Goal: Task Accomplishment & Management: Manage account settings

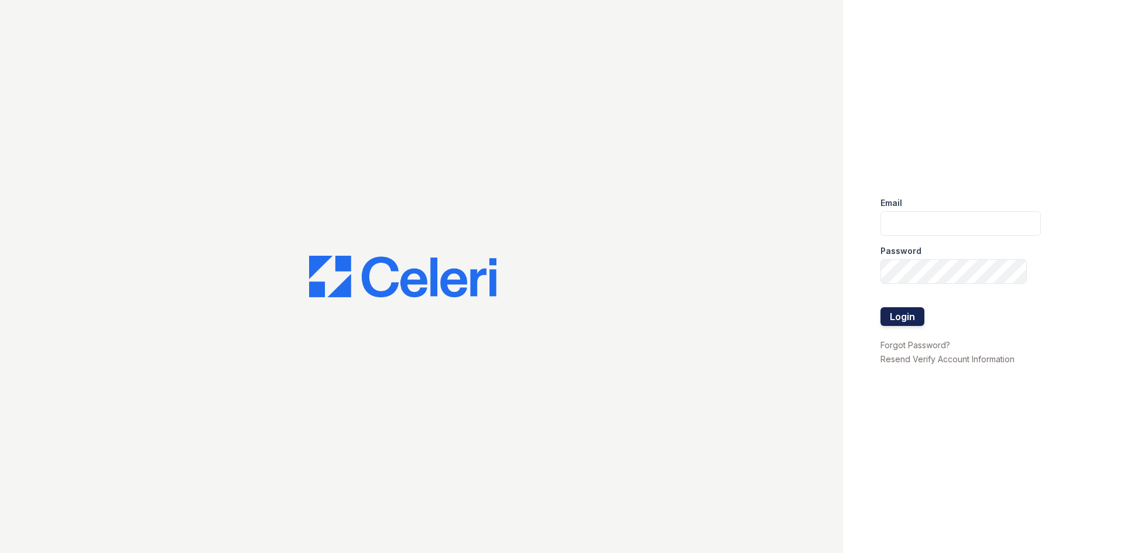
type input "renewharford@trinity-pm.com"
click at [913, 312] on button "Login" at bounding box center [903, 316] width 44 height 19
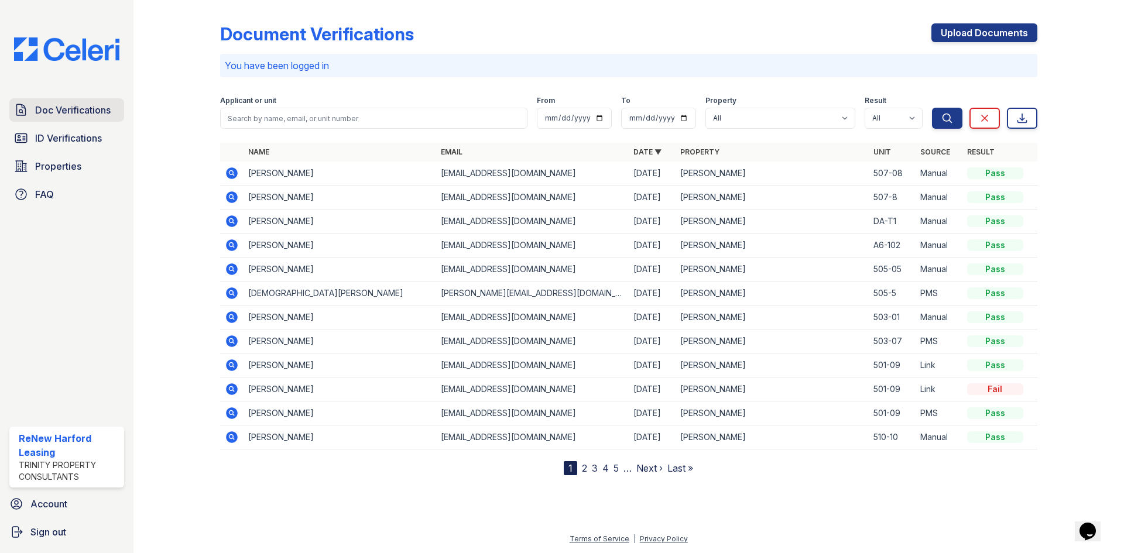
click at [82, 113] on span "Doc Verifications" at bounding box center [73, 110] width 76 height 14
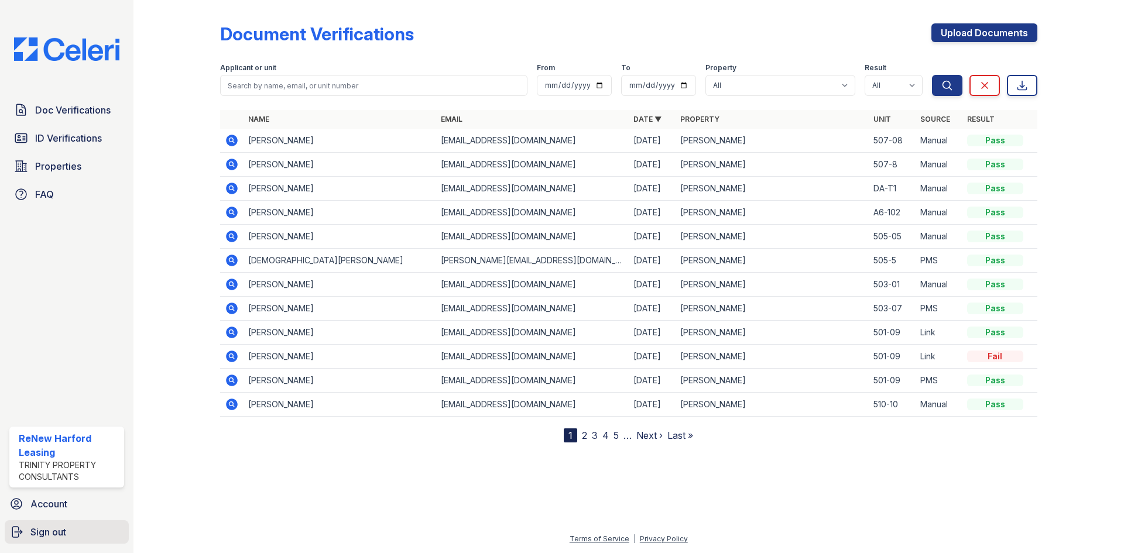
click at [46, 532] on span "Sign out" at bounding box center [48, 532] width 36 height 14
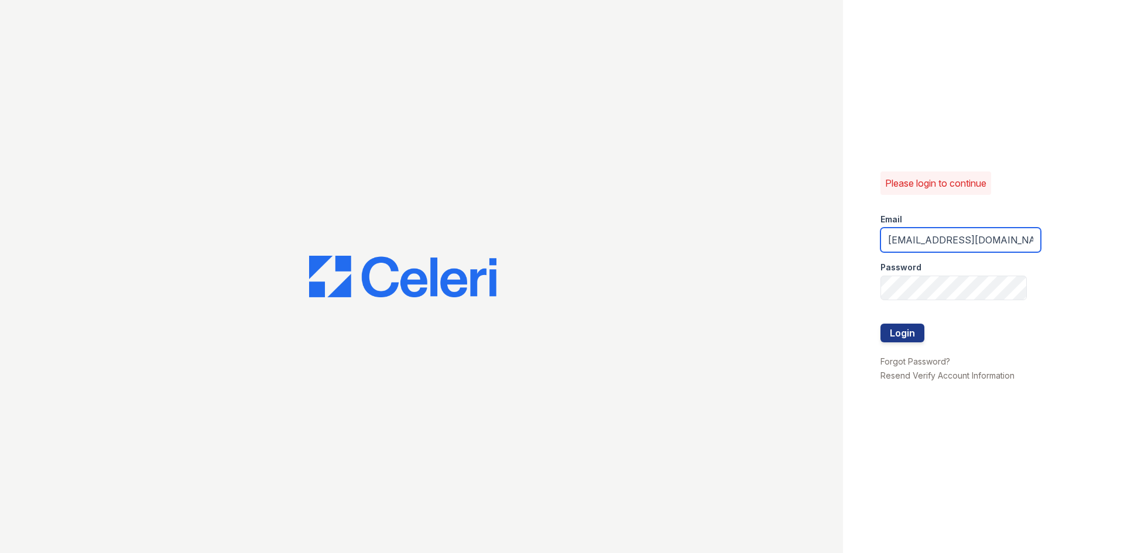
click at [977, 249] on input "renewharford@trinity-pm.com" at bounding box center [961, 240] width 160 height 25
type input "renewbelcamp@trinity-pm.com"
click at [889, 331] on button "Login" at bounding box center [903, 333] width 44 height 19
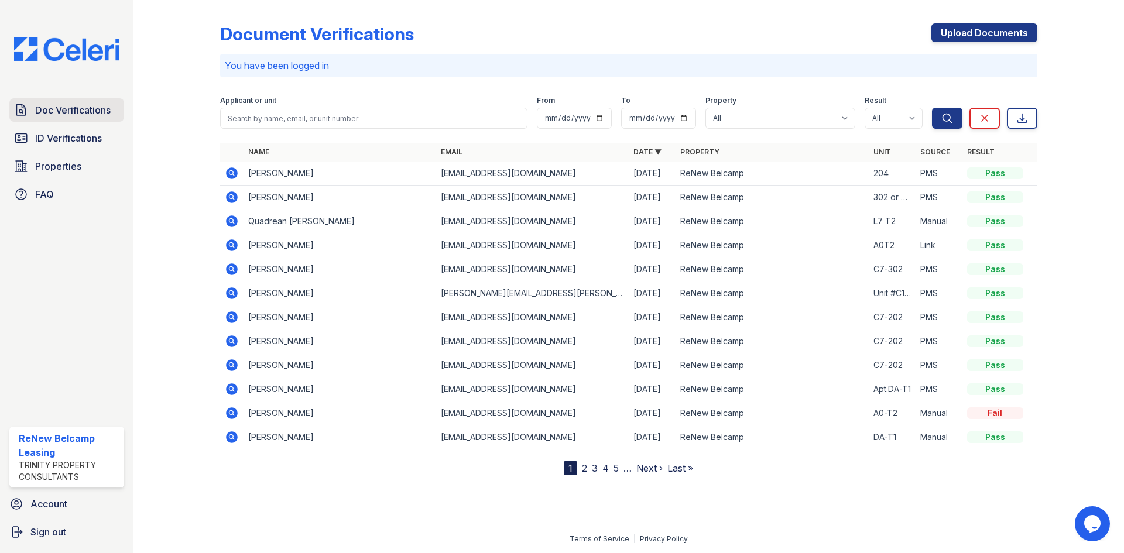
click at [73, 112] on span "Doc Verifications" at bounding box center [73, 110] width 76 height 14
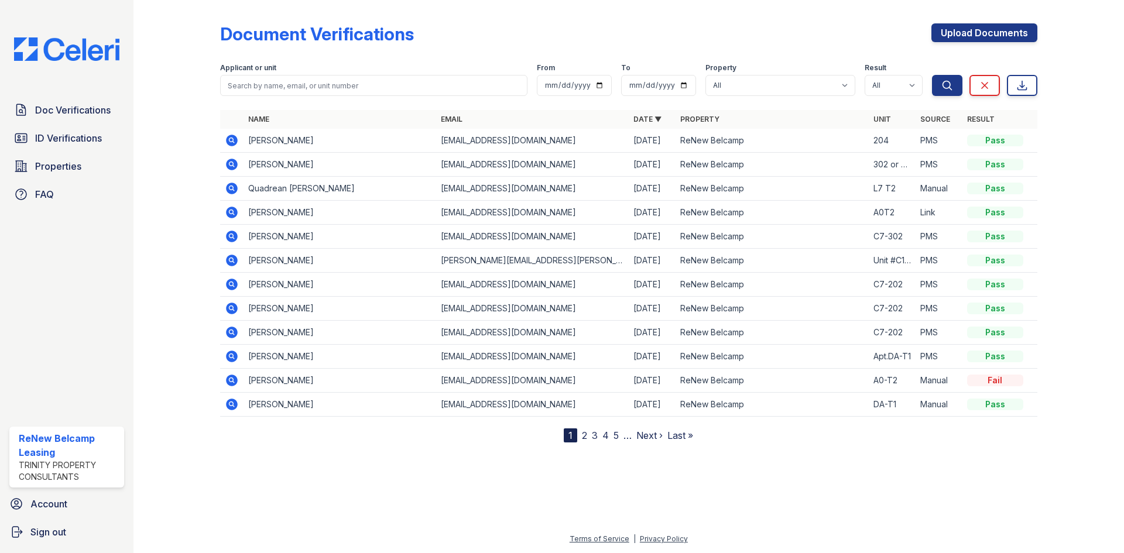
click at [232, 210] on icon at bounding box center [232, 213] width 14 height 14
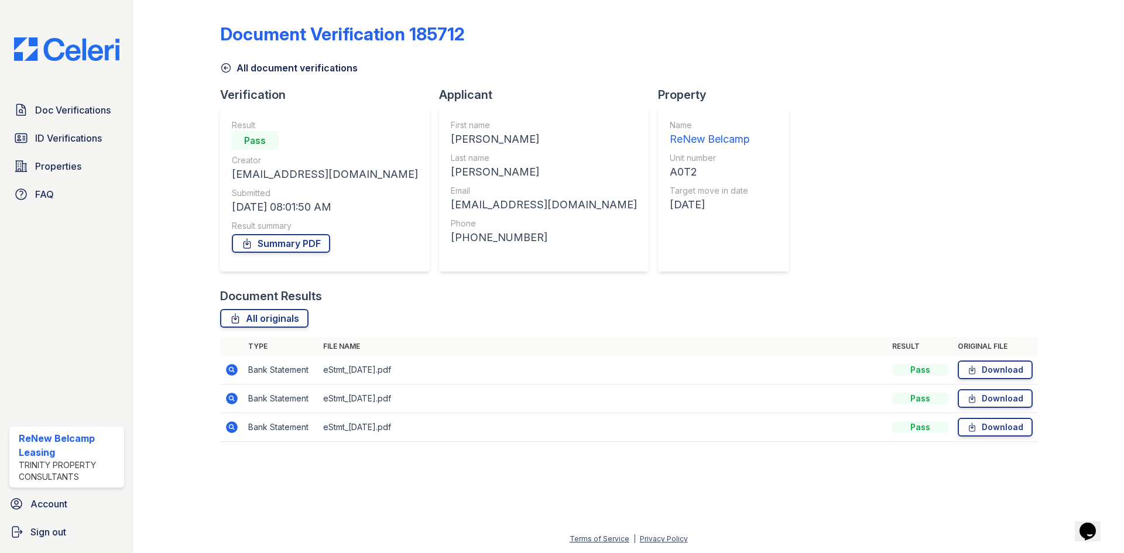
click at [233, 429] on icon at bounding box center [232, 427] width 14 height 14
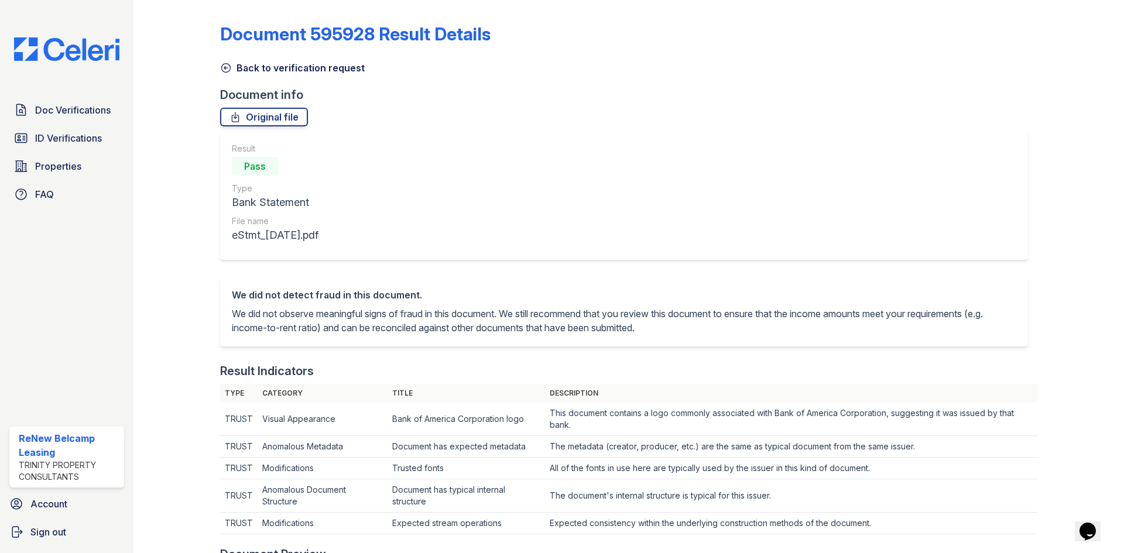
click at [233, 66] on link "Back to verification request" at bounding box center [292, 68] width 145 height 14
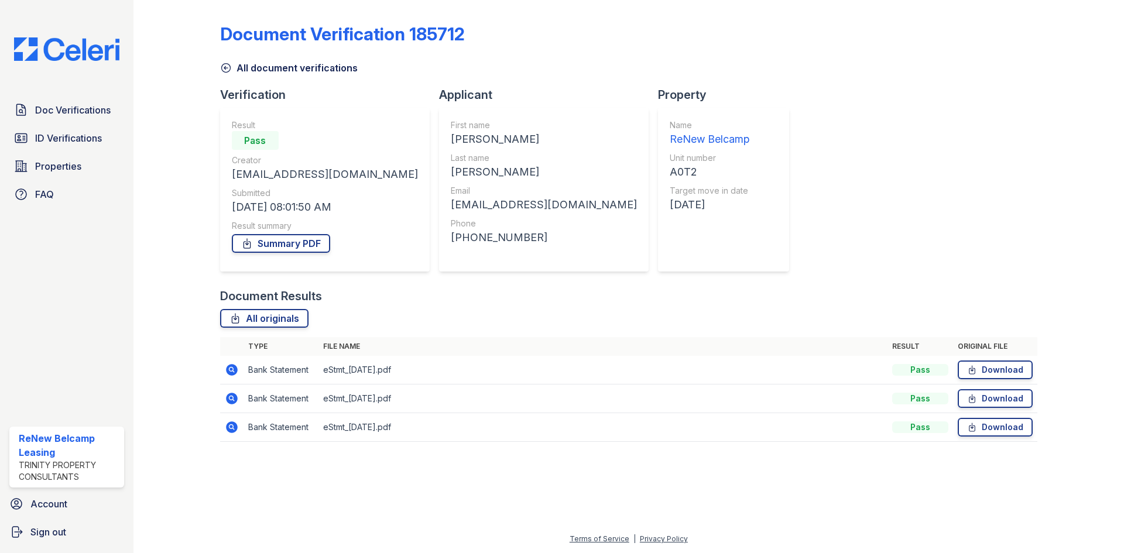
click at [231, 402] on icon at bounding box center [232, 399] width 12 height 12
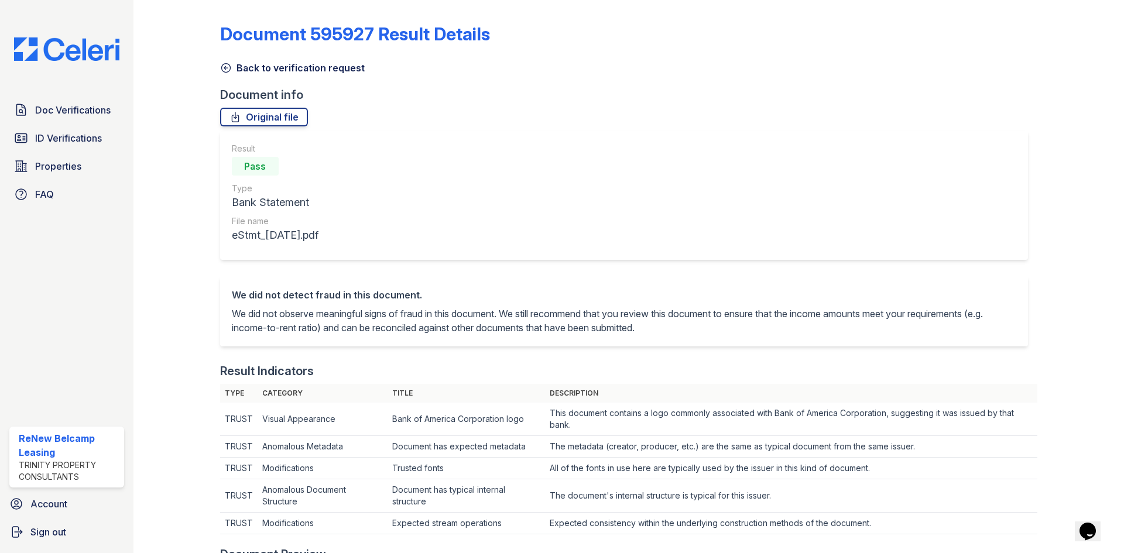
click at [230, 65] on icon at bounding box center [226, 68] width 12 height 12
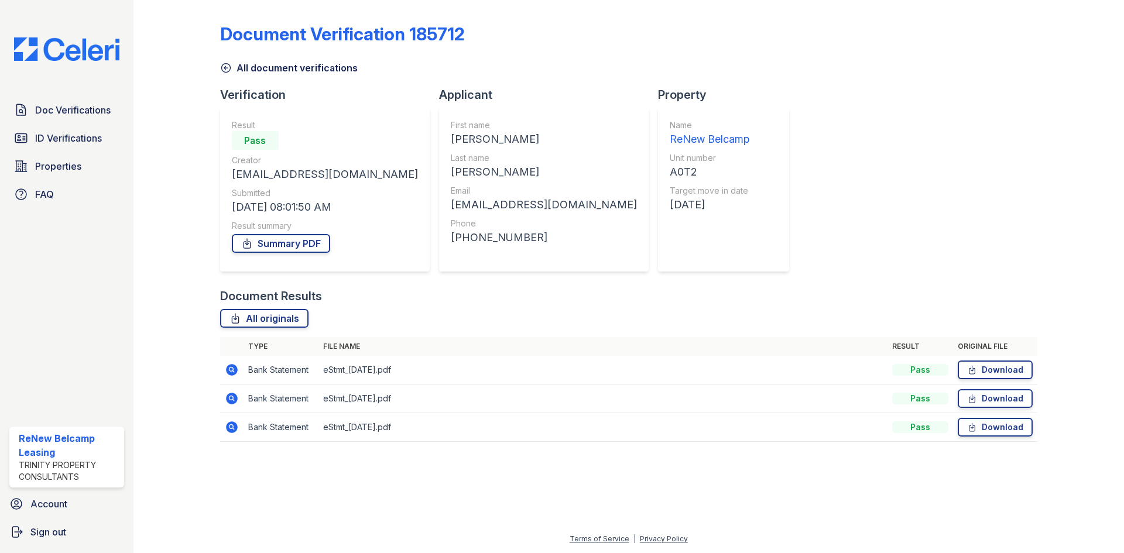
click at [232, 365] on icon at bounding box center [232, 370] width 12 height 12
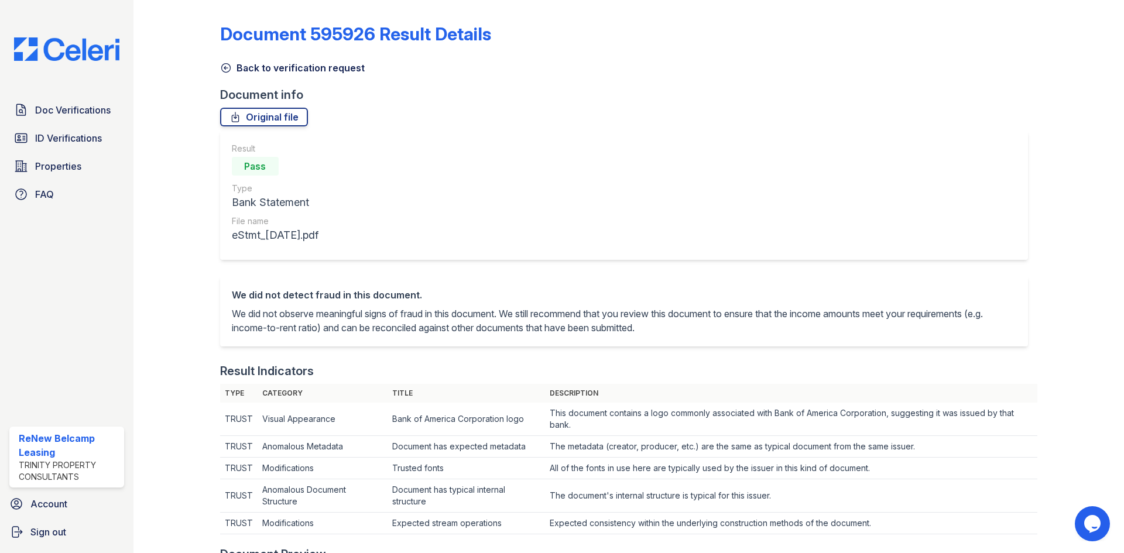
click at [255, 66] on link "Back to verification request" at bounding box center [292, 68] width 145 height 14
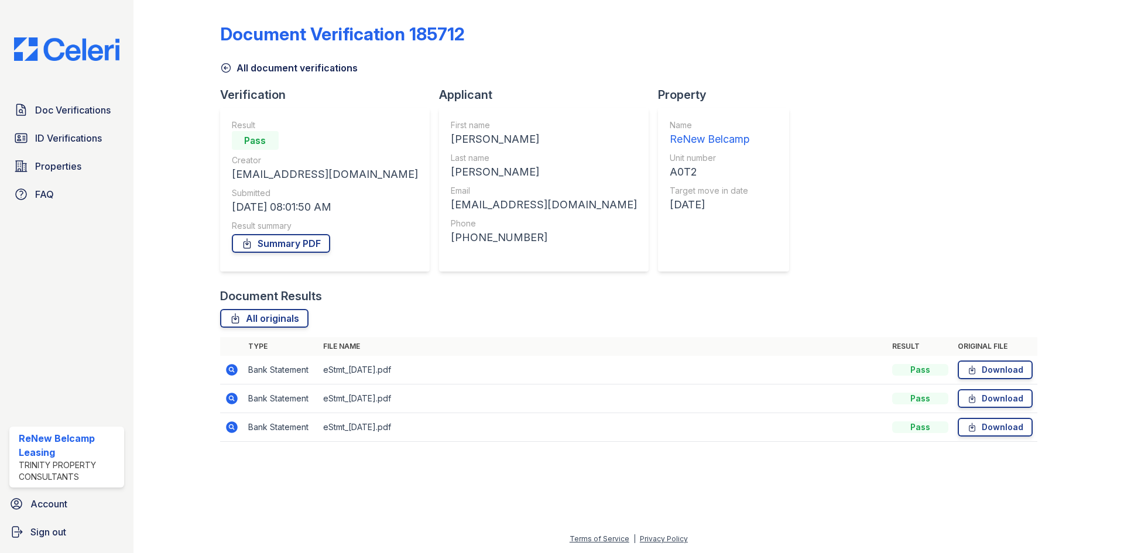
click at [231, 425] on icon at bounding box center [232, 427] width 14 height 14
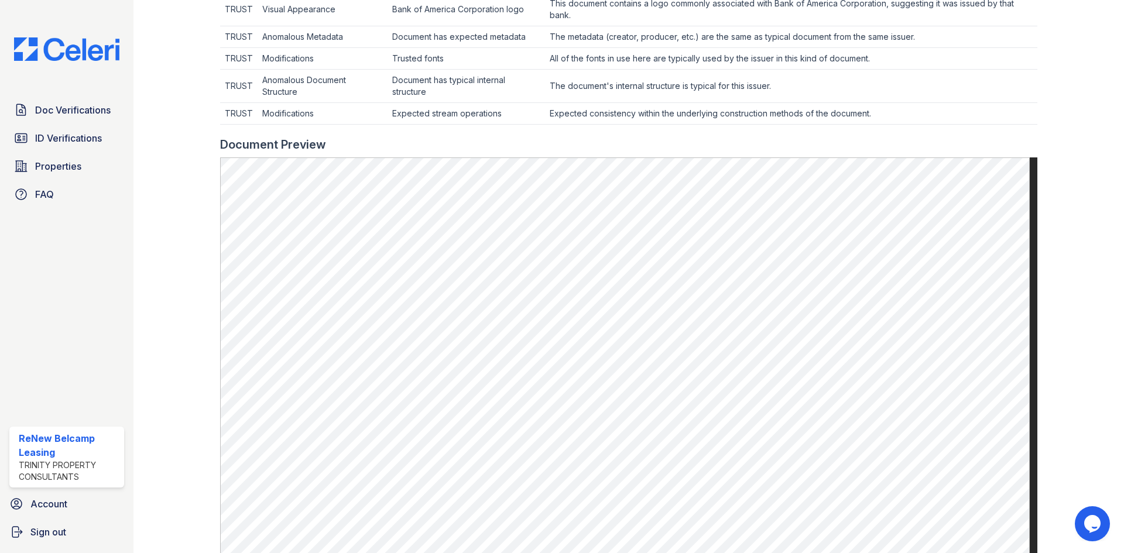
scroll to position [607, 0]
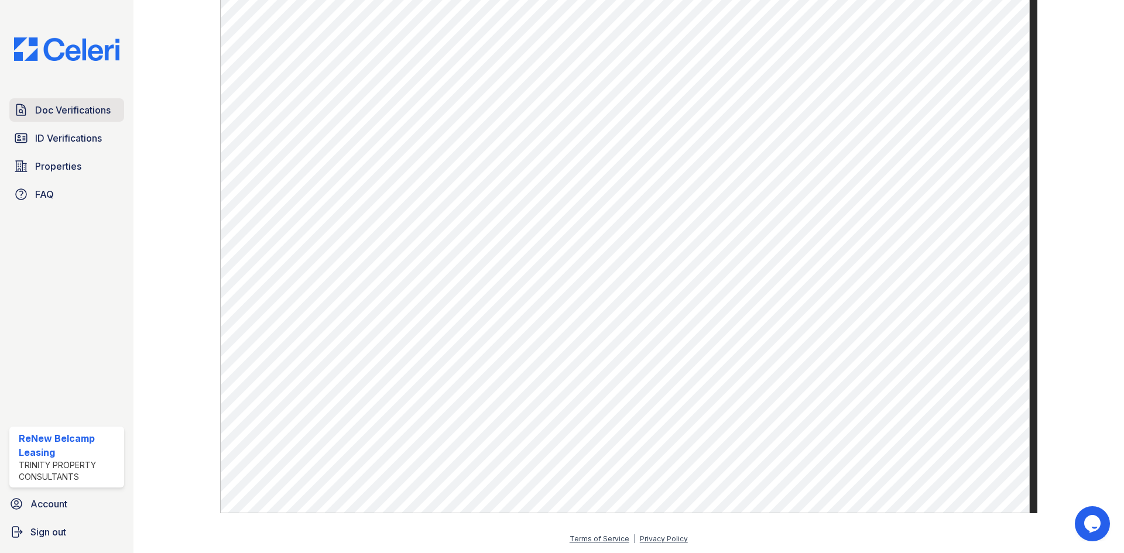
click at [75, 116] on span "Doc Verifications" at bounding box center [73, 110] width 76 height 14
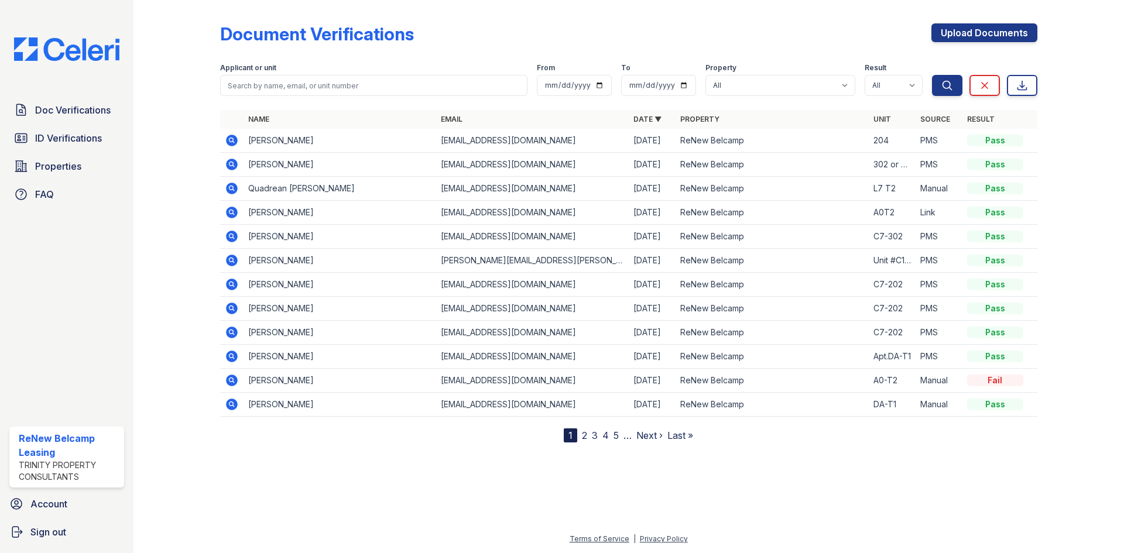
click at [234, 184] on icon at bounding box center [232, 189] width 12 height 12
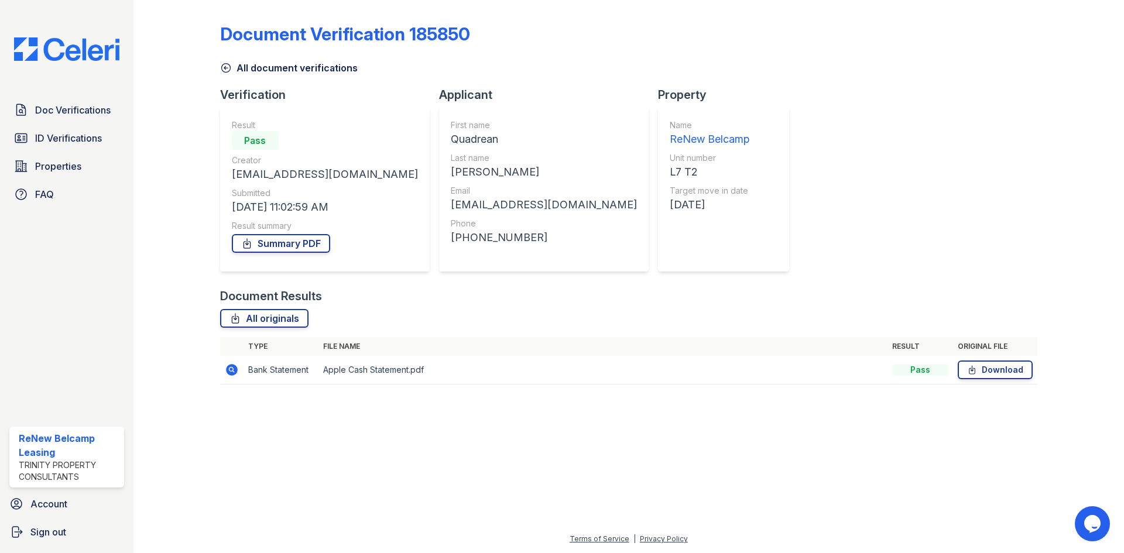
click at [230, 372] on icon at bounding box center [232, 370] width 12 height 12
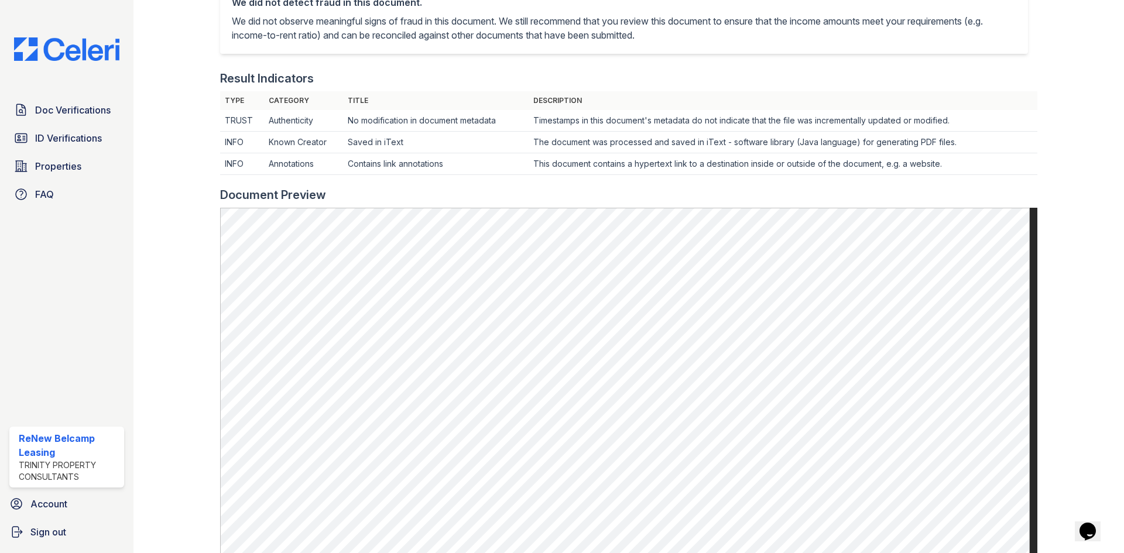
scroll to position [540, 0]
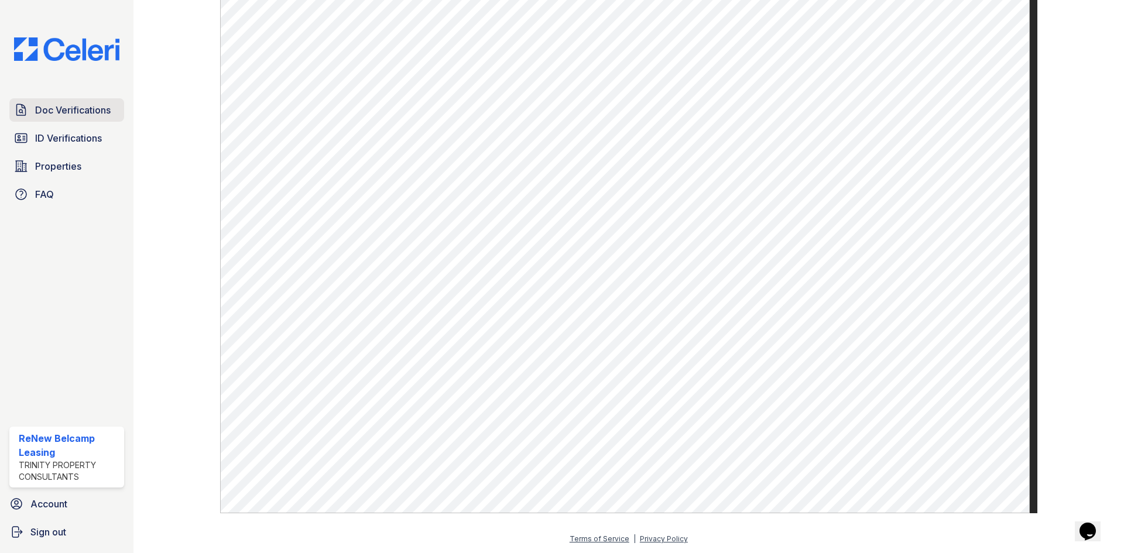
click at [103, 118] on link "Doc Verifications" at bounding box center [66, 109] width 115 height 23
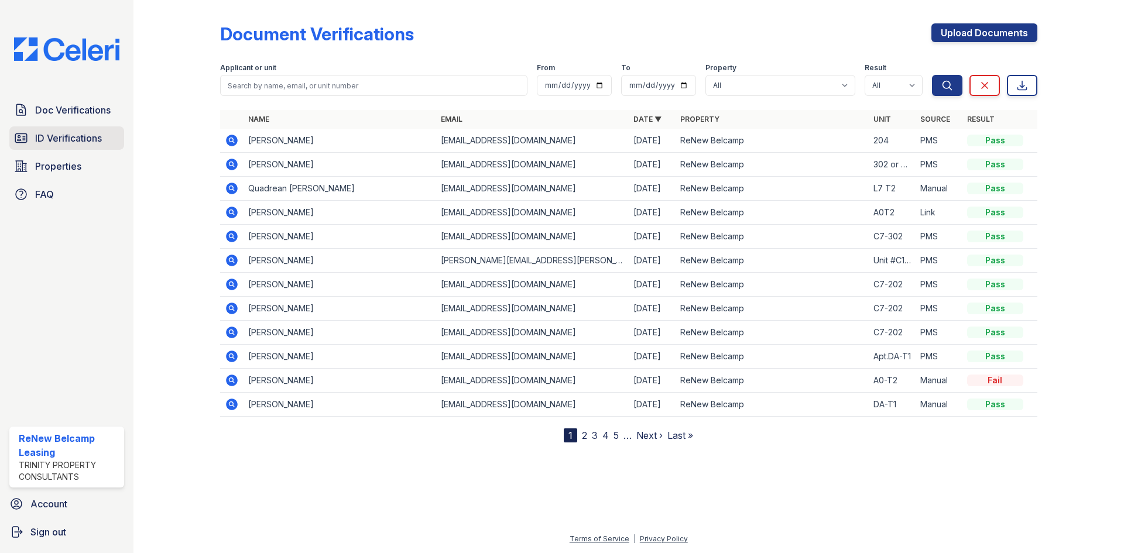
click at [65, 138] on span "ID Verifications" at bounding box center [68, 138] width 67 height 14
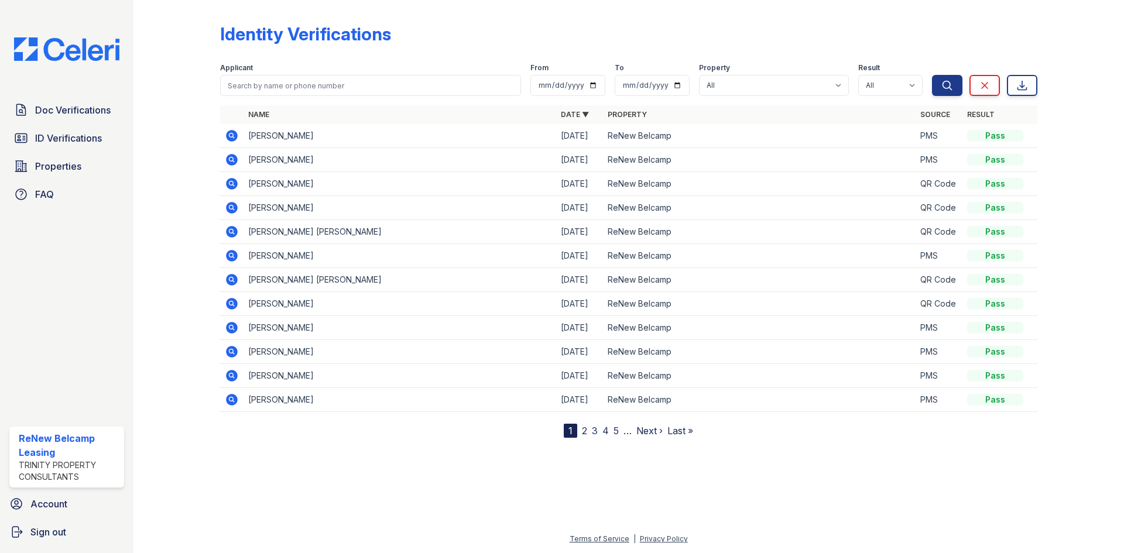
click at [586, 433] on link "2" at bounding box center [584, 431] width 5 height 12
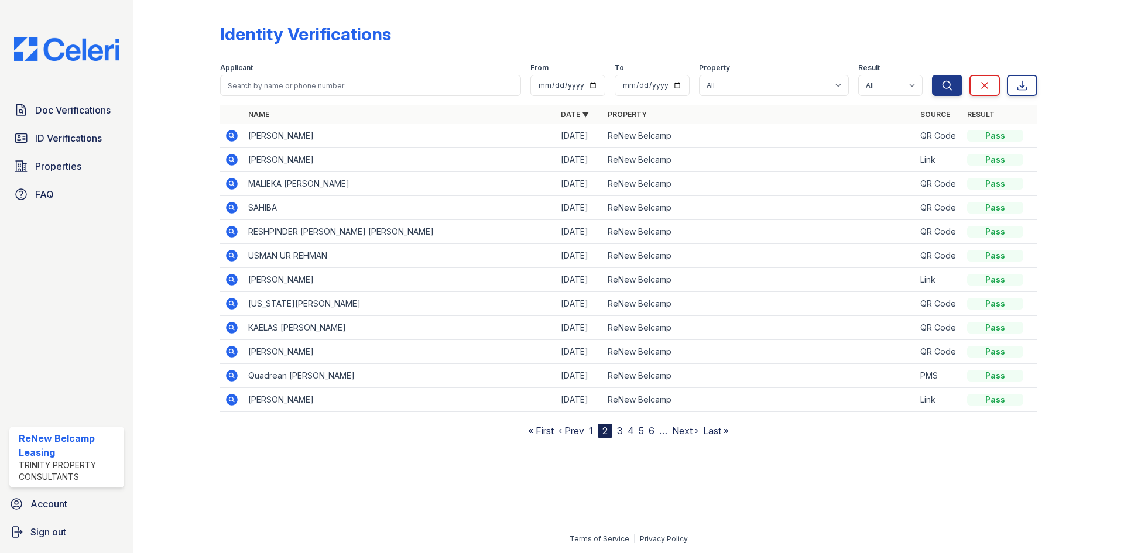
click at [590, 431] on link "1" at bounding box center [591, 431] width 4 height 12
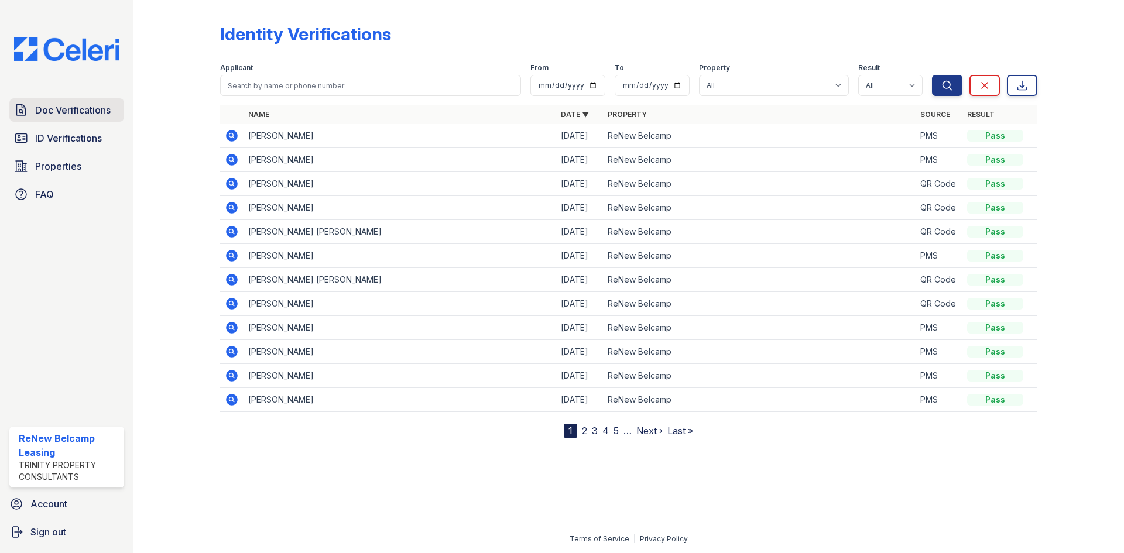
click at [89, 108] on span "Doc Verifications" at bounding box center [73, 110] width 76 height 14
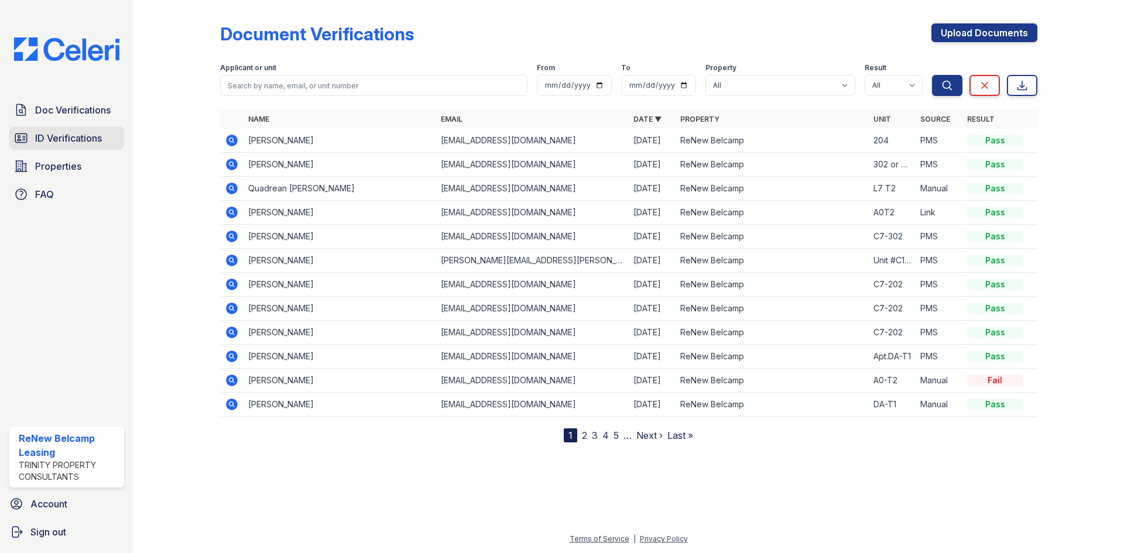
click at [39, 135] on span "ID Verifications" at bounding box center [68, 138] width 67 height 14
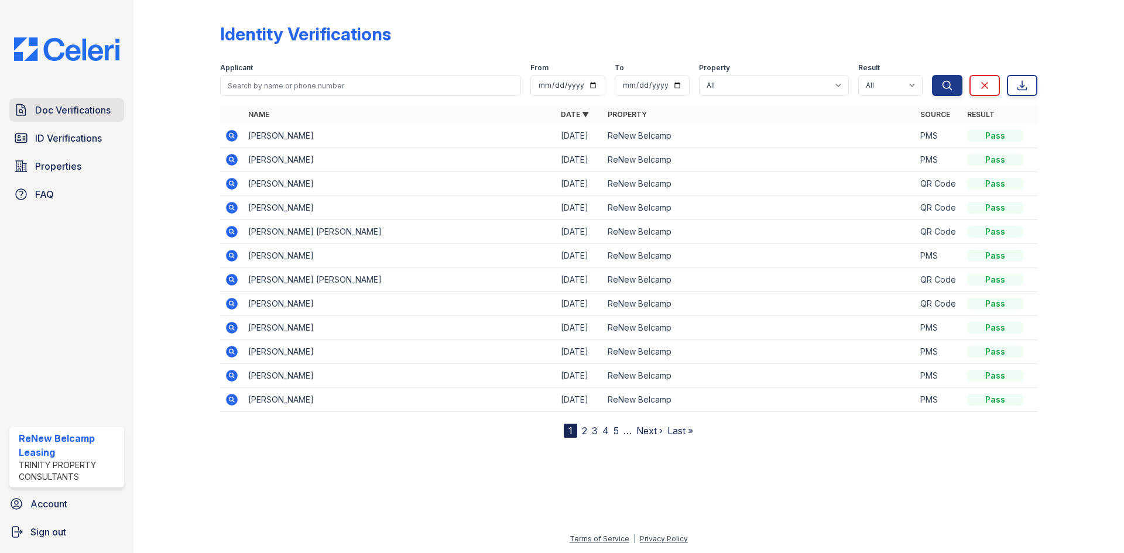
click at [52, 109] on span "Doc Verifications" at bounding box center [73, 110] width 76 height 14
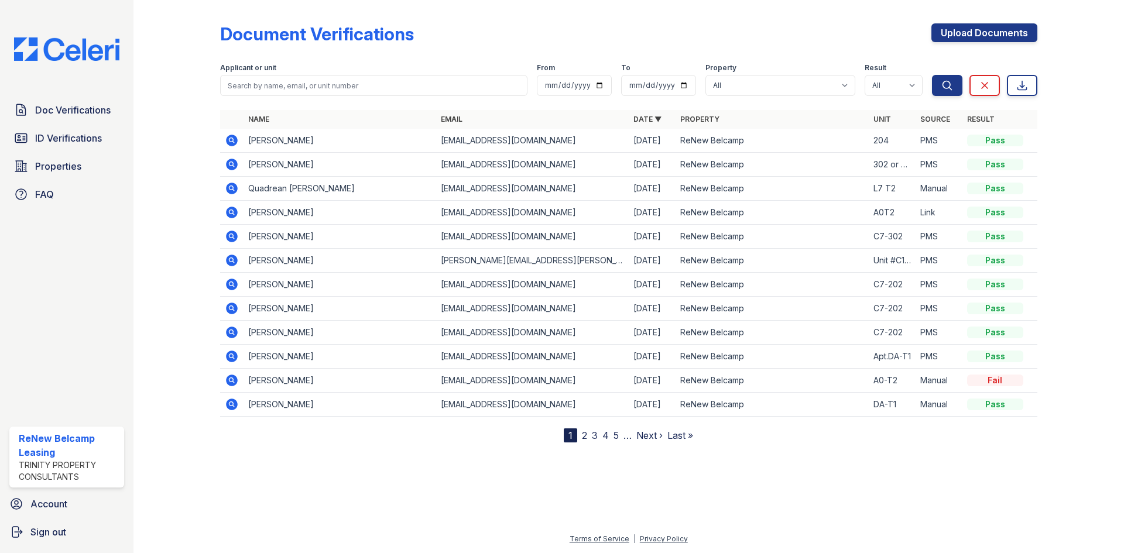
click at [234, 158] on icon at bounding box center [232, 165] width 14 height 14
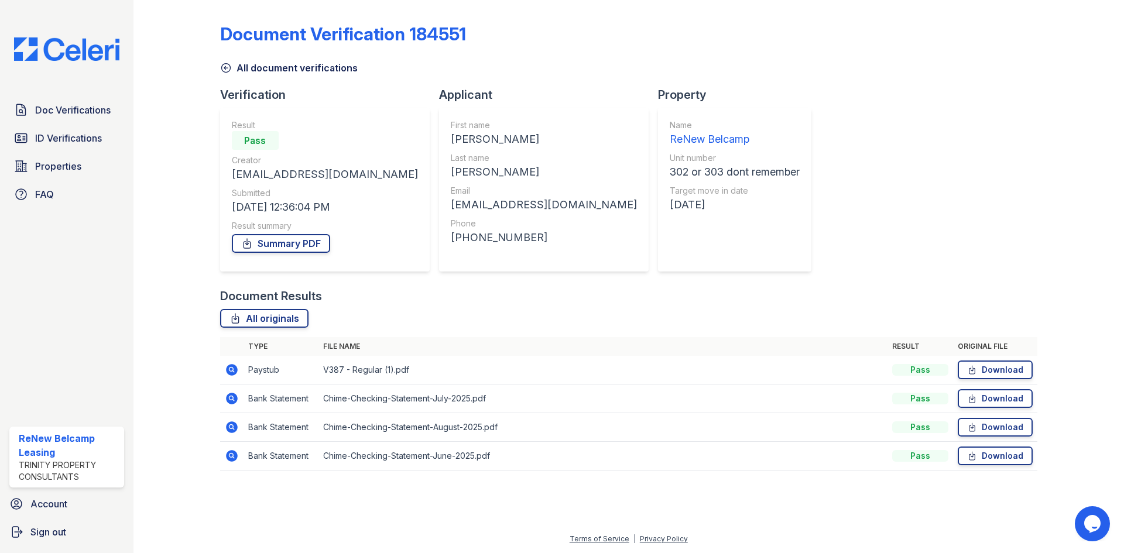
click at [228, 367] on icon at bounding box center [232, 370] width 12 height 12
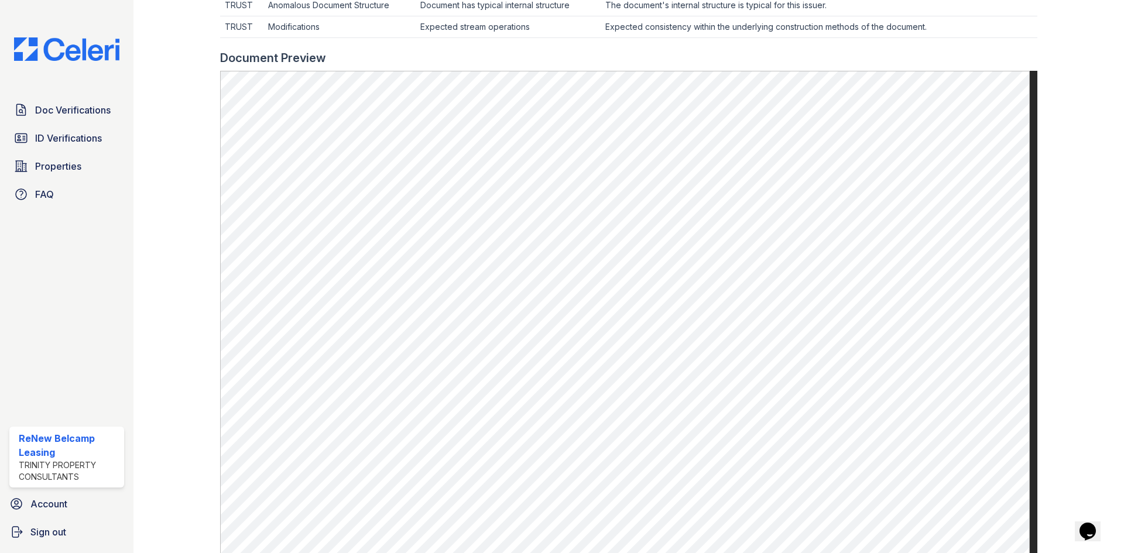
scroll to position [445, 0]
